Goal: Navigation & Orientation: Find specific page/section

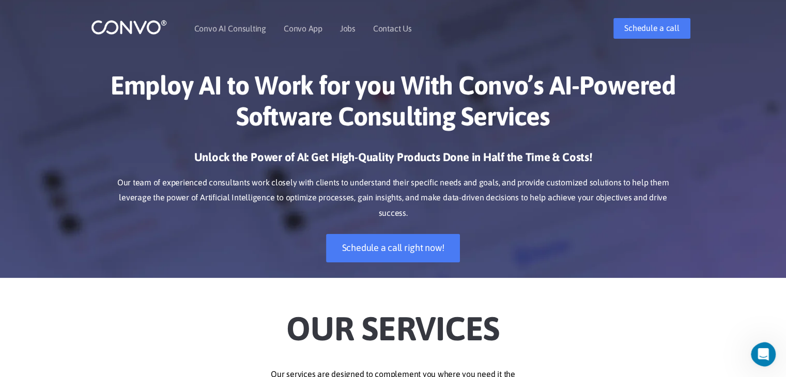
click at [115, 25] on img at bounding box center [129, 27] width 76 height 16
click at [349, 31] on li "Jobs" at bounding box center [347, 28] width 15 height 44
click at [349, 31] on link "Jobs" at bounding box center [347, 28] width 15 height 8
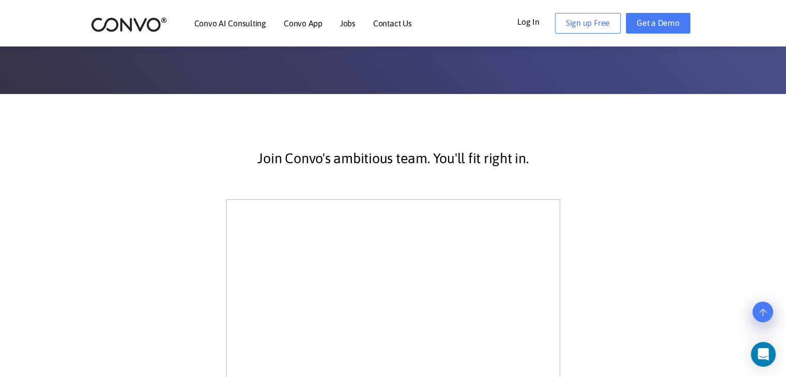
scroll to position [141, 0]
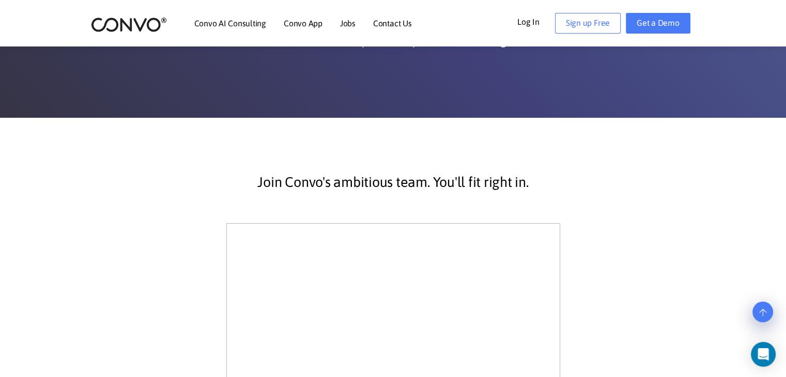
click at [397, 25] on link "Contact Us" at bounding box center [392, 23] width 39 height 8
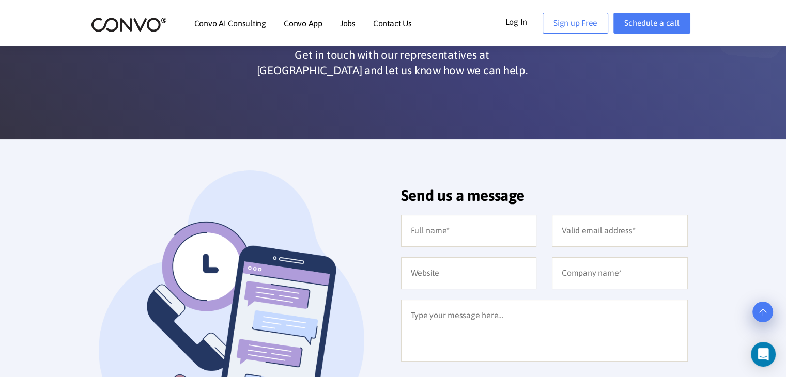
scroll to position [110, 0]
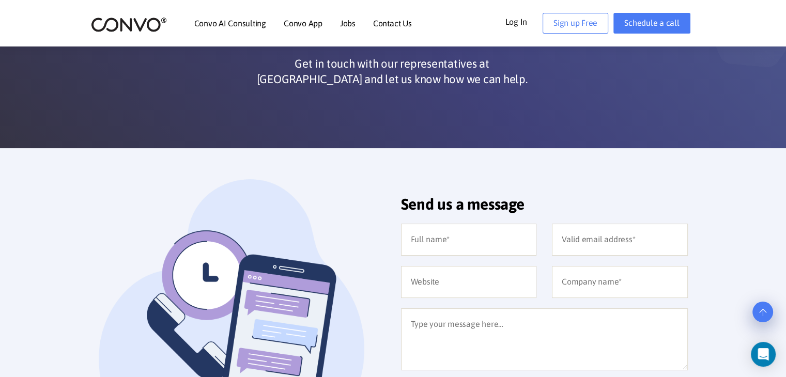
click at [126, 21] on img at bounding box center [129, 25] width 76 height 16
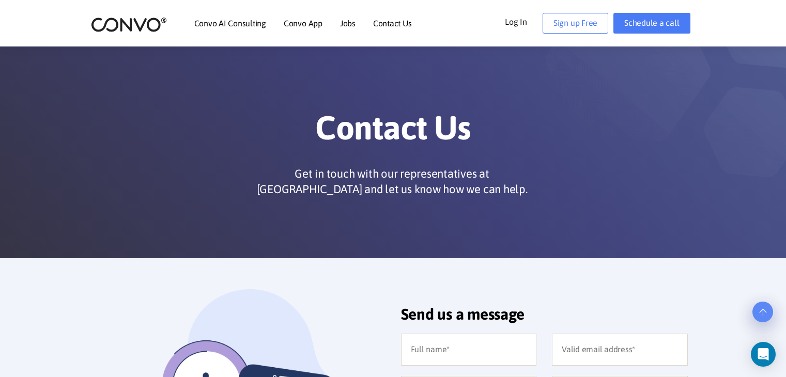
scroll to position [110, 0]
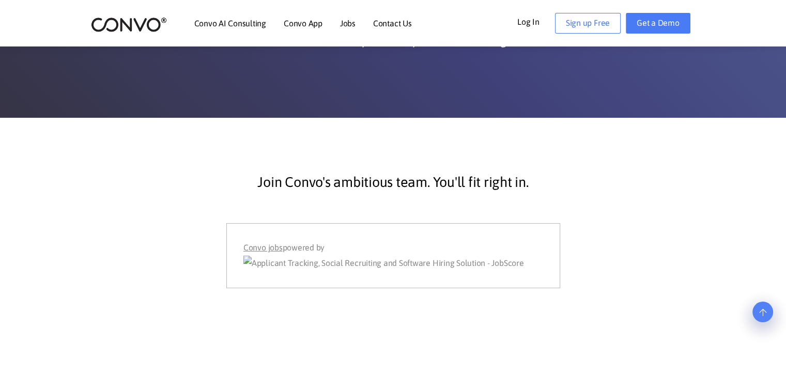
scroll to position [141, 0]
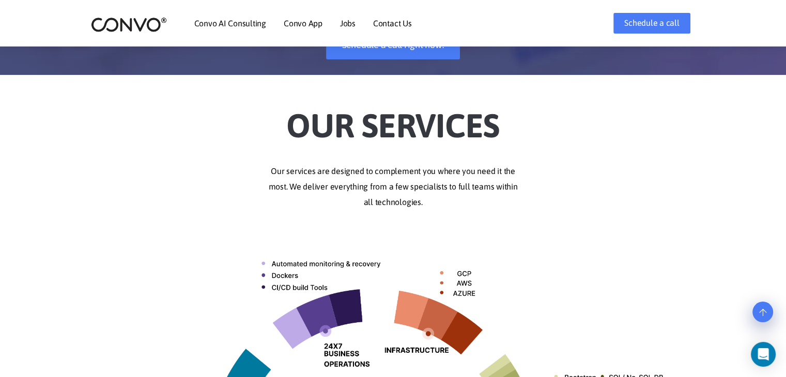
scroll to position [207, 0]
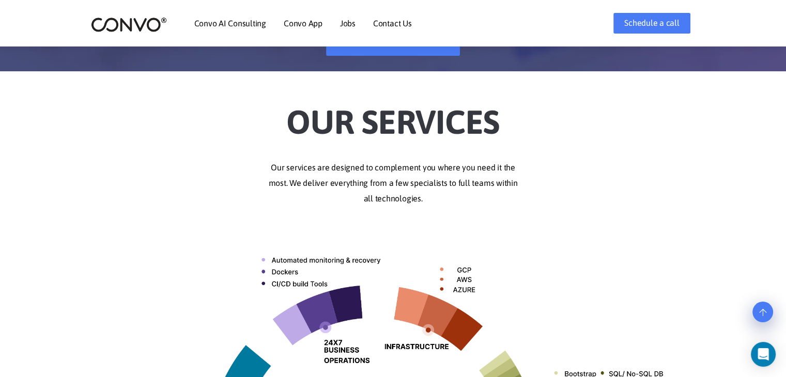
click at [349, 23] on link "Jobs" at bounding box center [347, 23] width 15 height 8
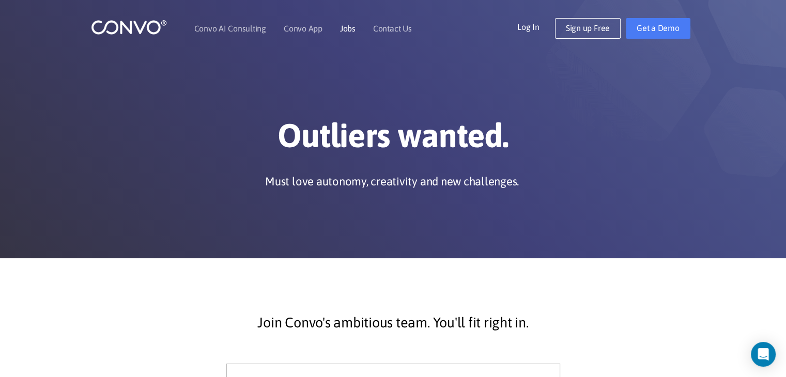
click at [348, 30] on link "Jobs" at bounding box center [347, 28] width 15 height 8
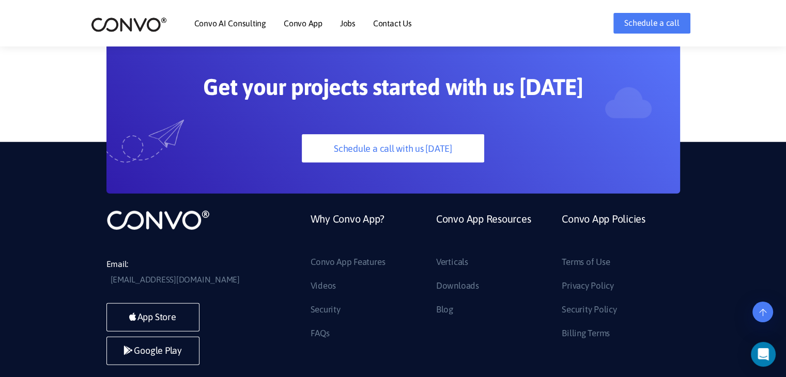
scroll to position [2873, 0]
